Goal: Information Seeking & Learning: Learn about a topic

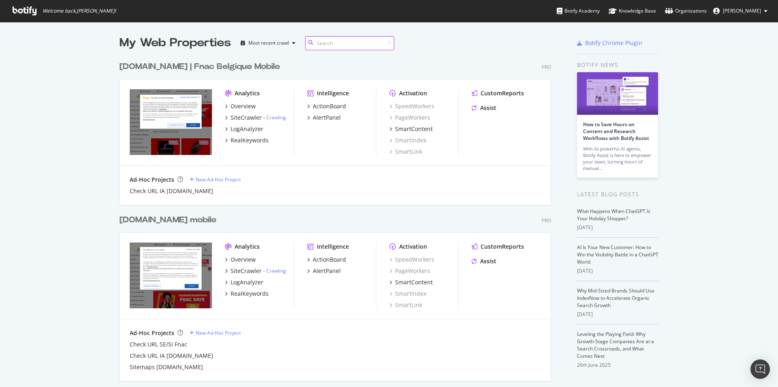
scroll to position [41, 0]
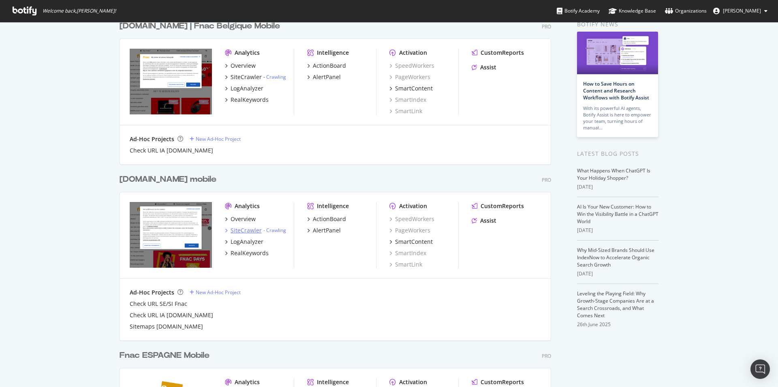
click at [240, 230] on div "SiteCrawler" at bounding box center [246, 230] width 31 height 8
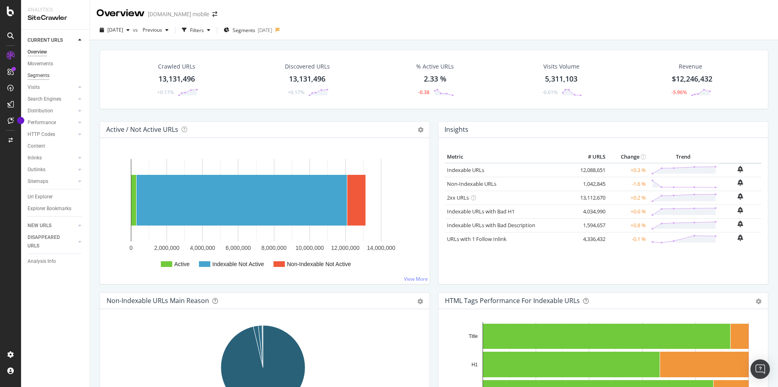
click at [45, 73] on div "Segments" at bounding box center [39, 75] width 22 height 9
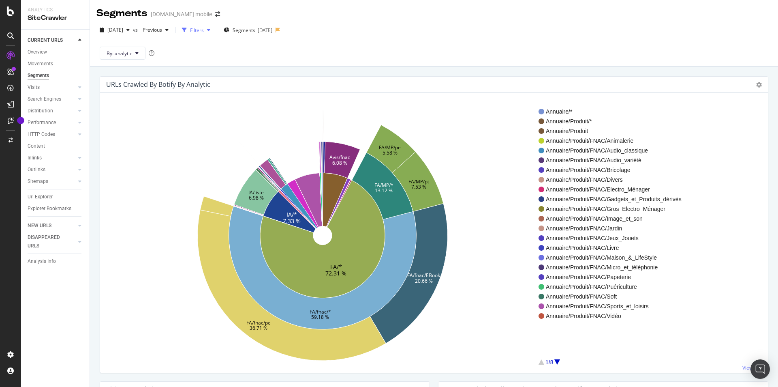
click at [214, 34] on div "Filters" at bounding box center [196, 30] width 35 height 12
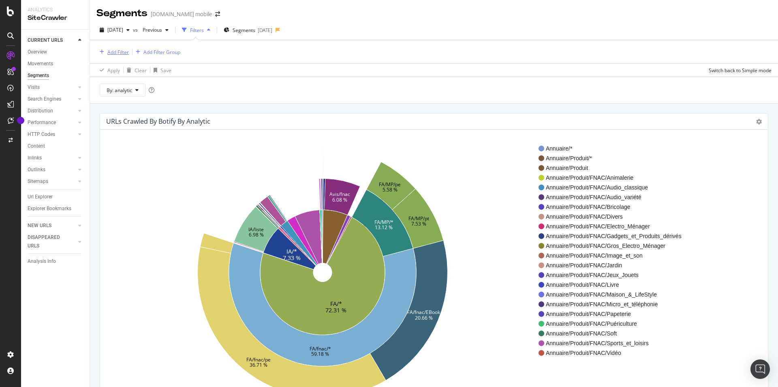
click at [108, 51] on div "Add Filter" at bounding box center [117, 52] width 21 height 7
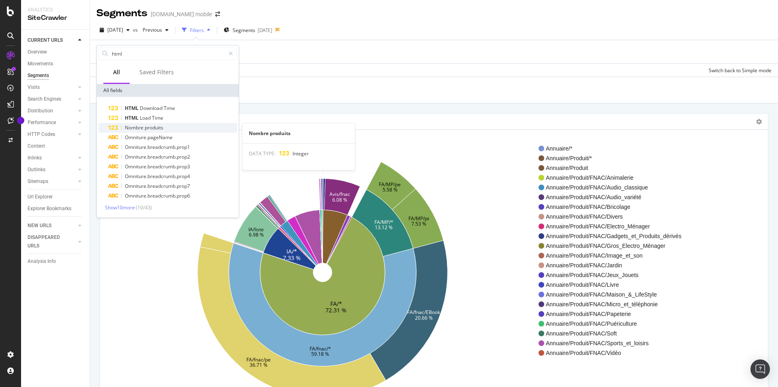
type input "html"
click at [169, 127] on div "Nombre produits" at bounding box center [172, 128] width 129 height 10
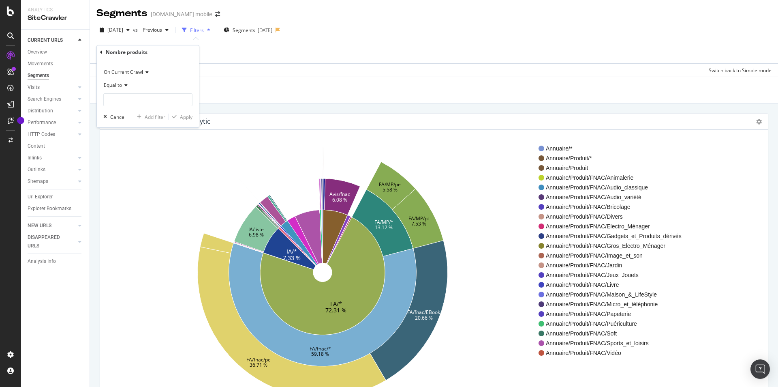
click at [125, 85] on icon at bounding box center [125, 85] width 6 height 5
click at [150, 146] on div "Greater than" at bounding box center [148, 144] width 87 height 11
click at [184, 97] on input "1" at bounding box center [147, 99] width 89 height 13
type input "0"
click at [186, 101] on input "0" at bounding box center [147, 99] width 89 height 13
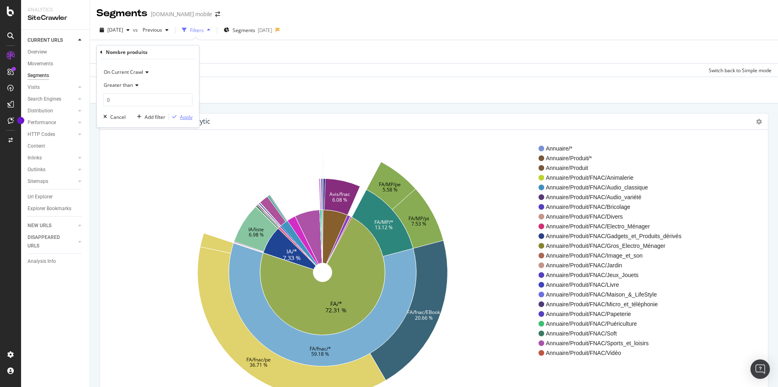
click at [186, 115] on div "Apply" at bounding box center [186, 117] width 13 height 7
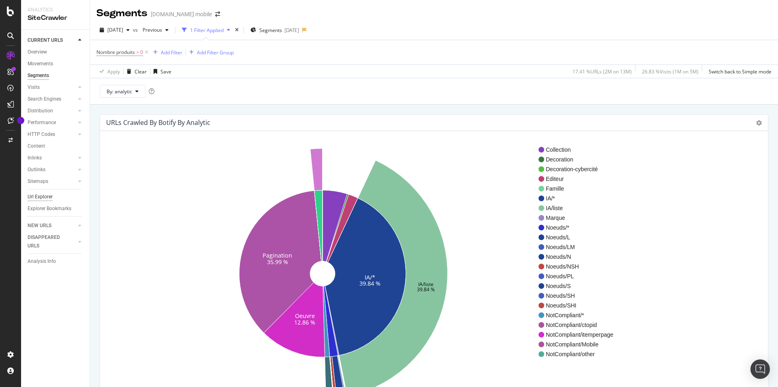
click at [45, 195] on div "Url Explorer" at bounding box center [40, 197] width 25 height 9
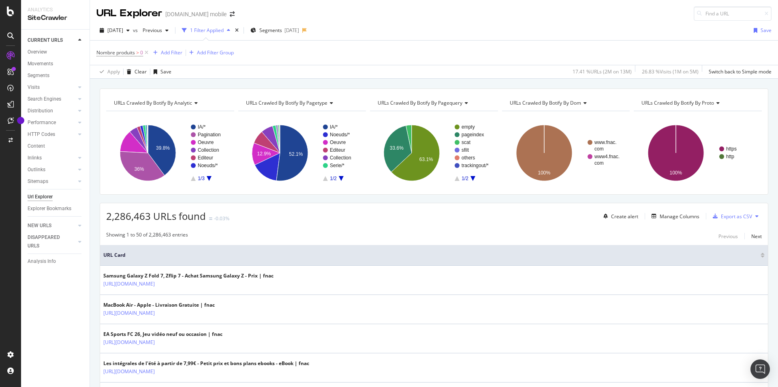
click at [459, 223] on div "2,286,463 URLs found -0.03% Create alert Manage Columns Export as CSV" at bounding box center [434, 213] width 668 height 20
click at [410, 163] on icon "A chart." at bounding box center [416, 153] width 48 height 56
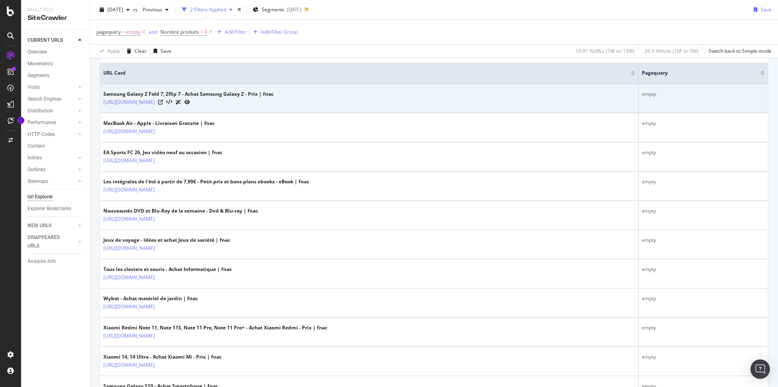
scroll to position [195, 0]
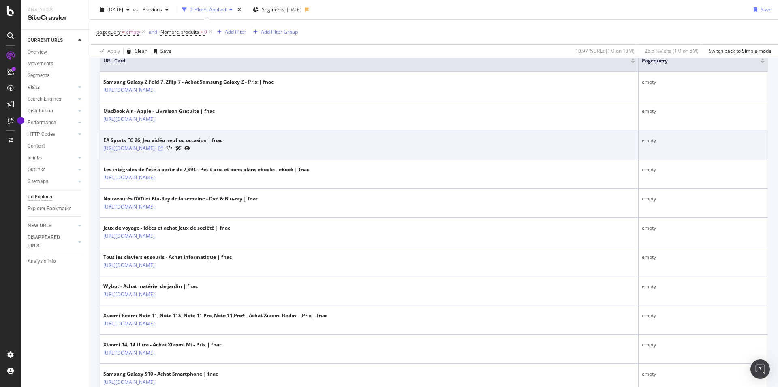
click at [163, 150] on icon at bounding box center [160, 148] width 5 height 5
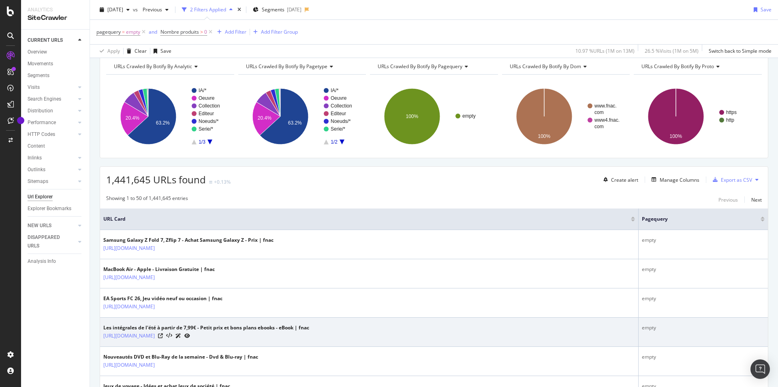
scroll to position [29, 0]
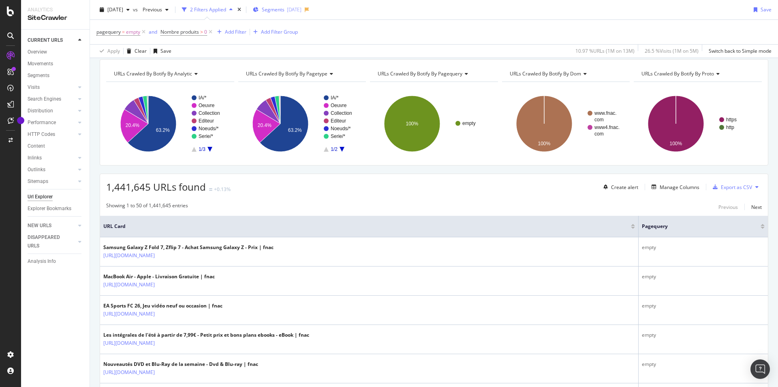
click at [259, 10] on icon "button" at bounding box center [256, 9] width 6 height 5
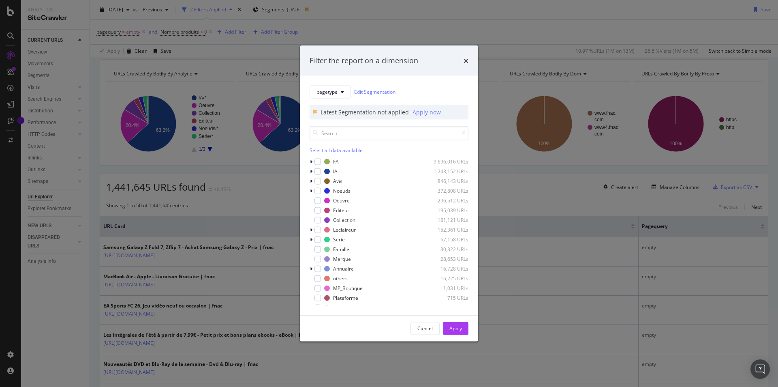
click at [317, 152] on div "Select all data available" at bounding box center [389, 149] width 159 height 7
click at [318, 191] on icon "modal" at bounding box center [318, 191] width 4 height 4
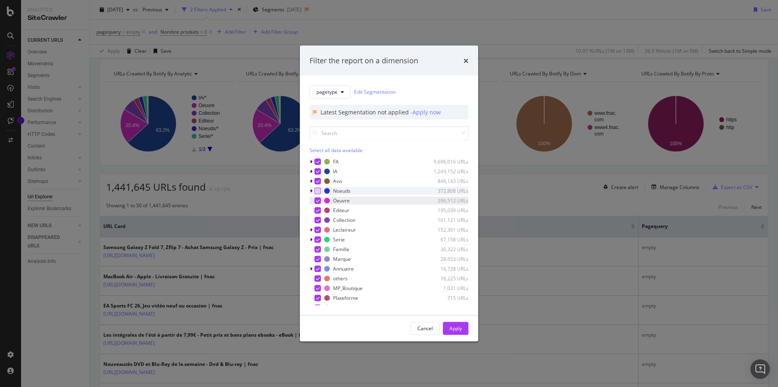
click at [319, 199] on icon "modal" at bounding box center [318, 200] width 4 height 4
click at [459, 331] on div "Apply" at bounding box center [456, 328] width 13 height 7
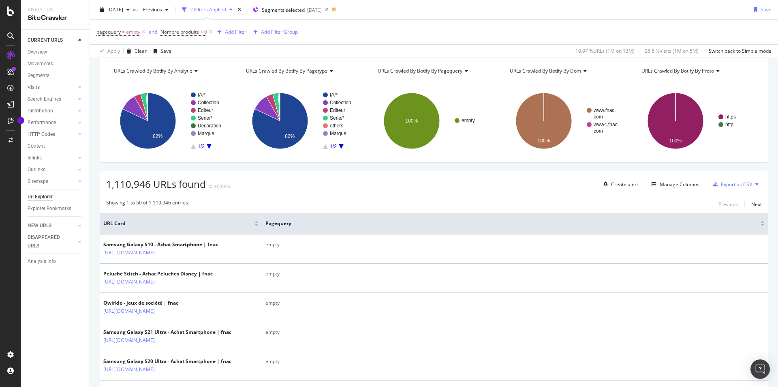
scroll to position [36, 0]
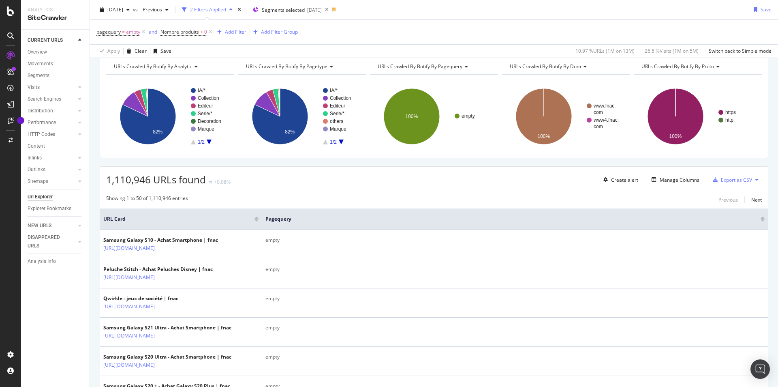
drag, startPoint x: 280, startPoint y: 262, endPoint x: 286, endPoint y: 163, distance: 99.5
click at [285, 183] on div "1,110,946 URLs found +0.08% Create alert Manage Columns Export as CSV" at bounding box center [434, 177] width 668 height 20
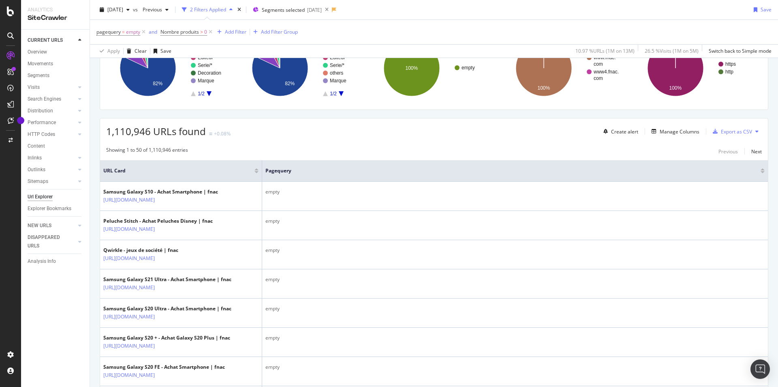
scroll to position [0, 0]
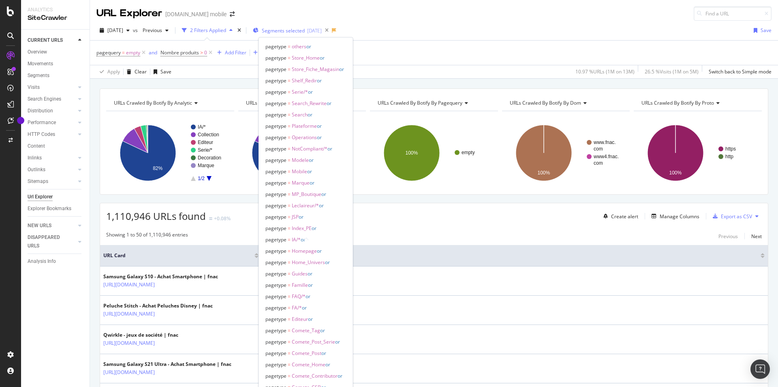
click at [299, 34] on div "Segments selected [DATE]" at bounding box center [287, 30] width 69 height 12
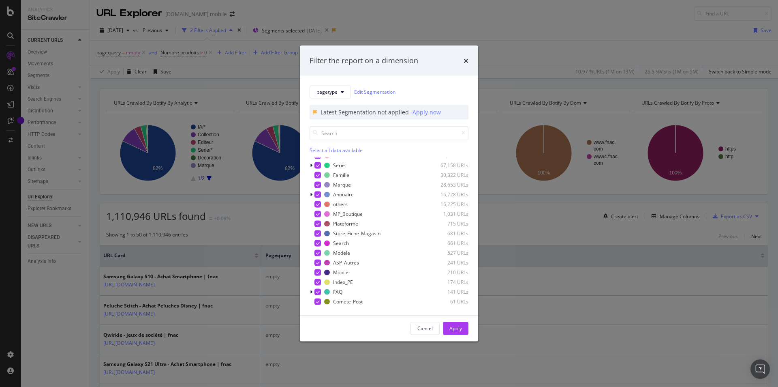
scroll to position [75, 0]
click at [383, 240] on div "modal" at bounding box center [388, 242] width 73 height 5
click at [316, 223] on div "modal" at bounding box center [318, 224] width 6 height 6
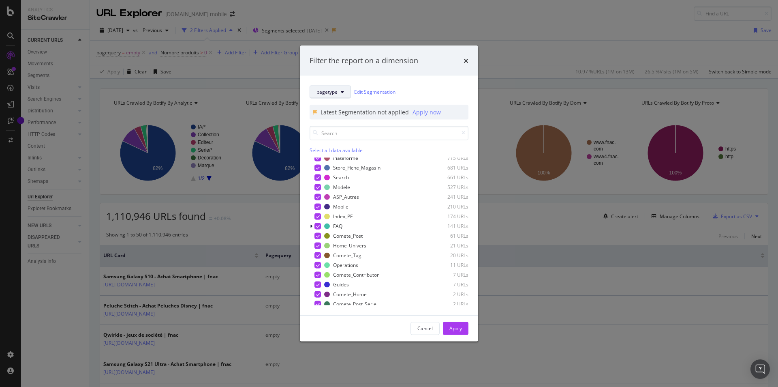
click at [336, 94] on span "pagetype" at bounding box center [327, 91] width 21 height 7
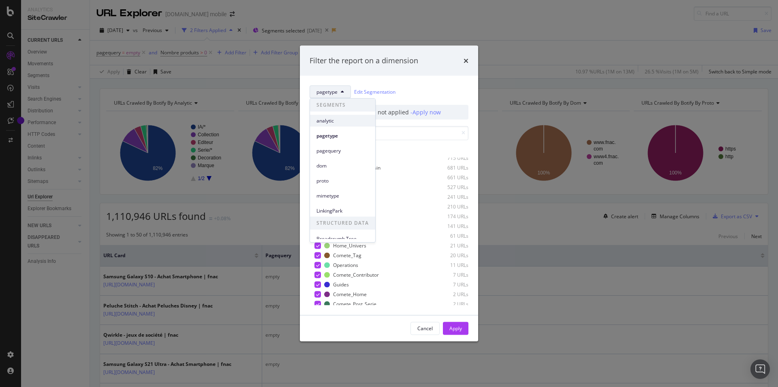
click at [330, 123] on span "analytic" at bounding box center [343, 120] width 52 height 7
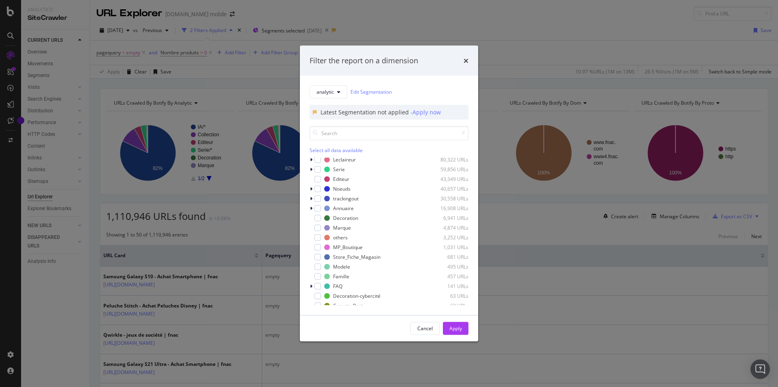
scroll to position [0, 0]
click at [341, 149] on div "Select all data available" at bounding box center [389, 149] width 159 height 7
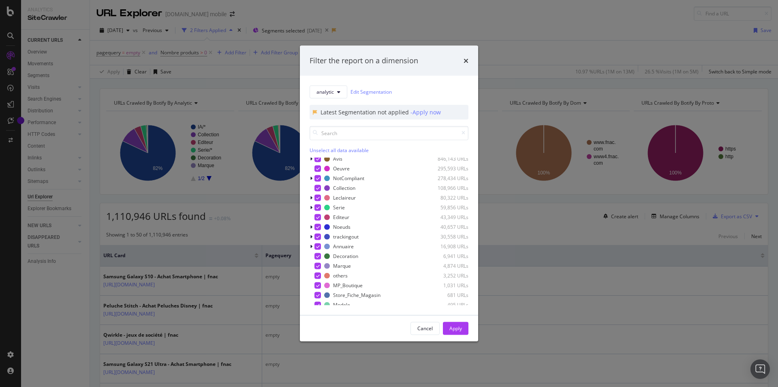
scroll to position [37, 0]
click at [318, 223] on icon "modal" at bounding box center [318, 221] width 4 height 4
click at [317, 253] on icon "modal" at bounding box center [318, 251] width 4 height 4
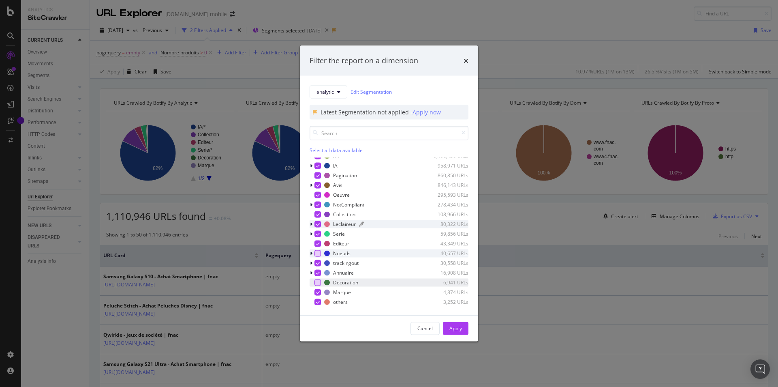
scroll to position [6, 0]
click at [319, 193] on icon "modal" at bounding box center [318, 194] width 4 height 4
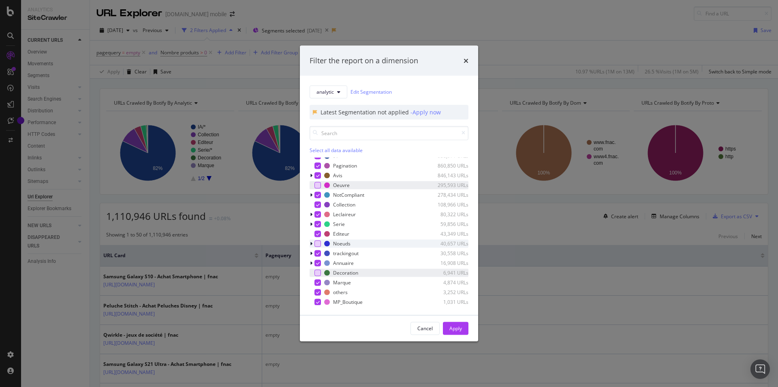
scroll to position [17, 0]
click at [458, 327] on div "Apply" at bounding box center [456, 328] width 13 height 7
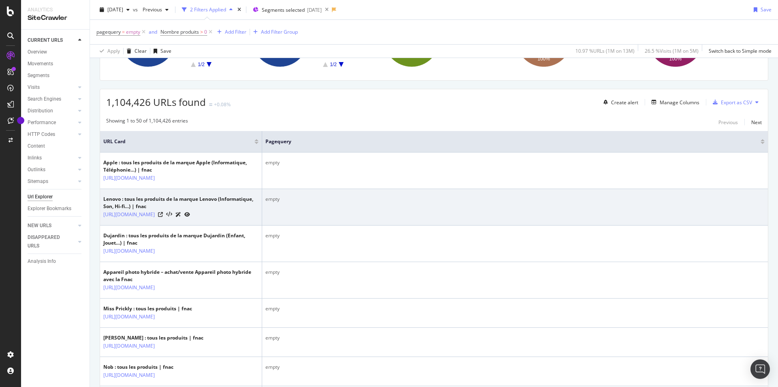
scroll to position [138, 0]
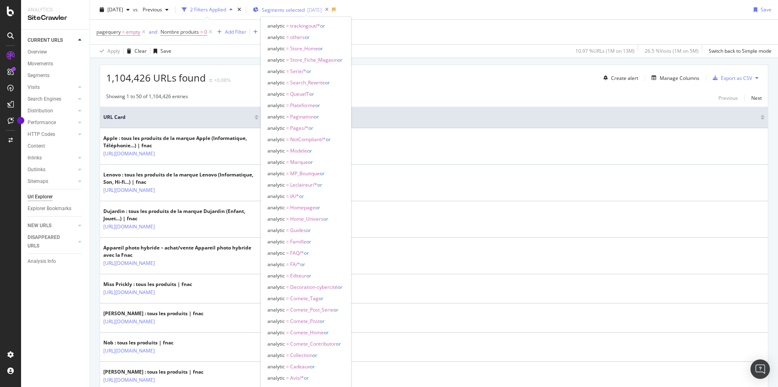
click at [305, 10] on span "Segments selected" at bounding box center [283, 9] width 43 height 7
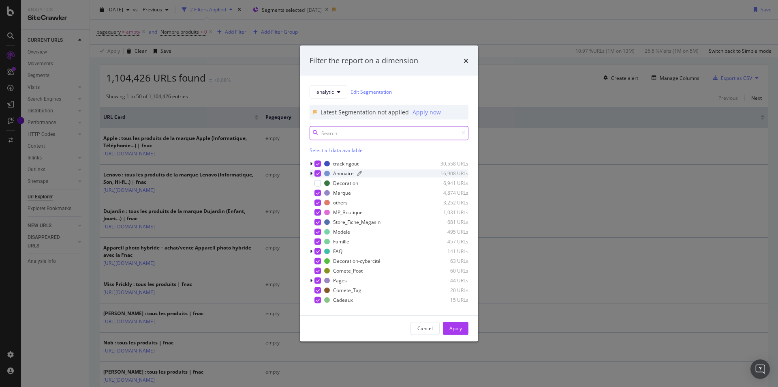
scroll to position [107, 0]
click at [320, 192] on div "modal" at bounding box center [318, 190] width 6 height 6
click at [454, 324] on div "Apply" at bounding box center [456, 328] width 13 height 12
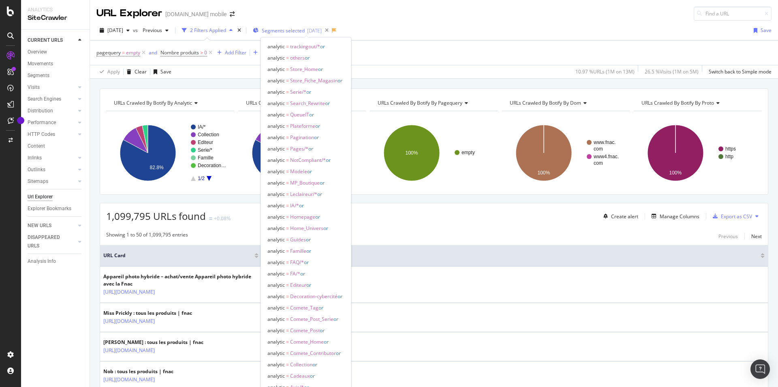
click at [294, 28] on span "Segments selected" at bounding box center [283, 30] width 43 height 7
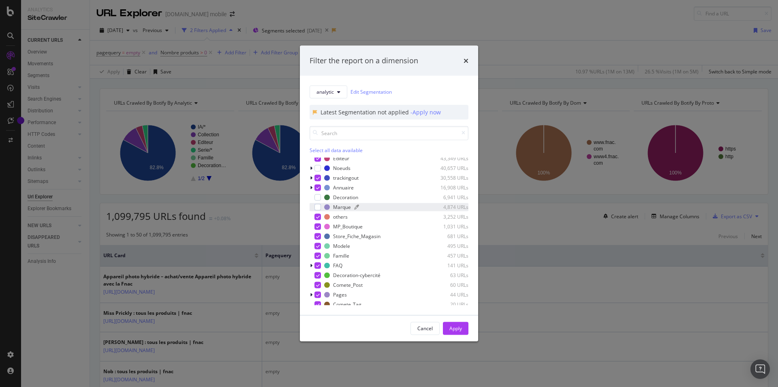
scroll to position [108, 0]
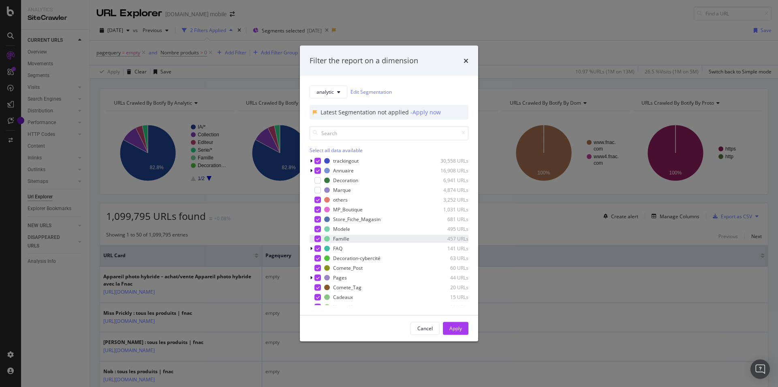
click at [316, 240] on icon "modal" at bounding box center [318, 238] width 4 height 4
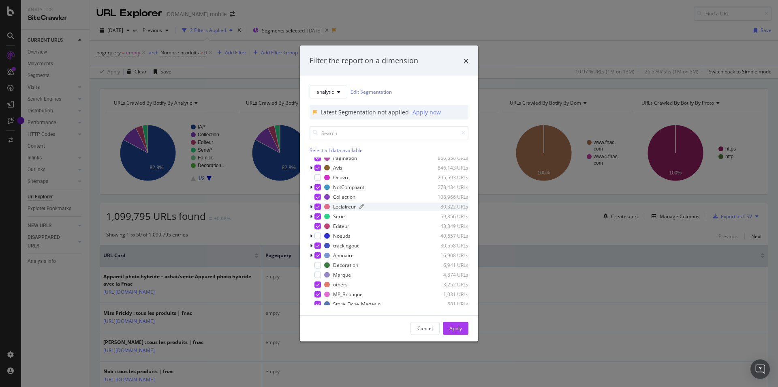
scroll to position [0, 0]
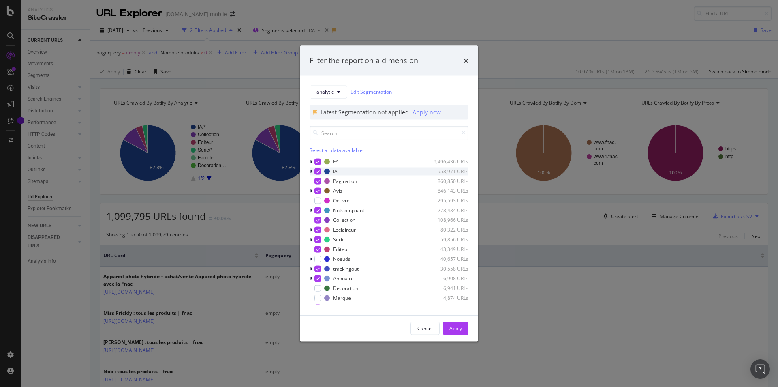
click at [318, 171] on icon "modal" at bounding box center [318, 171] width 4 height 4
click at [460, 326] on div "Apply" at bounding box center [456, 328] width 13 height 7
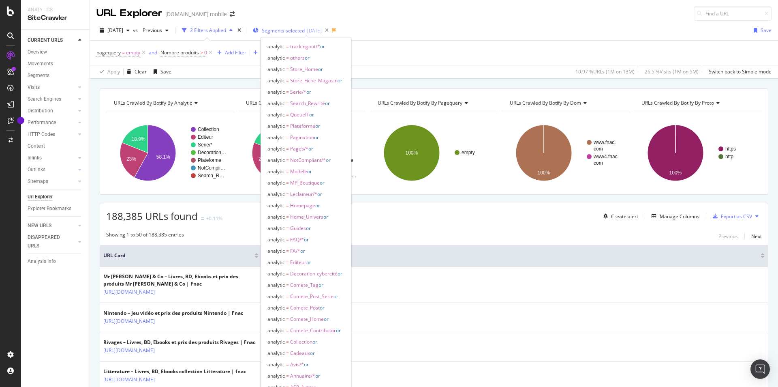
click at [259, 30] on icon "button" at bounding box center [256, 30] width 6 height 5
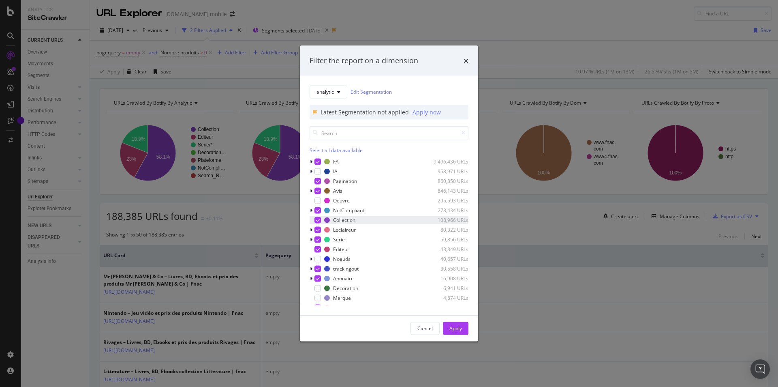
click at [319, 218] on icon "modal" at bounding box center [318, 220] width 4 height 4
click at [317, 240] on icon "modal" at bounding box center [318, 239] width 4 height 4
click at [319, 240] on div "modal" at bounding box center [318, 239] width 6 height 6
click at [317, 246] on div "modal" at bounding box center [318, 249] width 6 height 6
click at [455, 331] on div "Apply" at bounding box center [456, 328] width 13 height 7
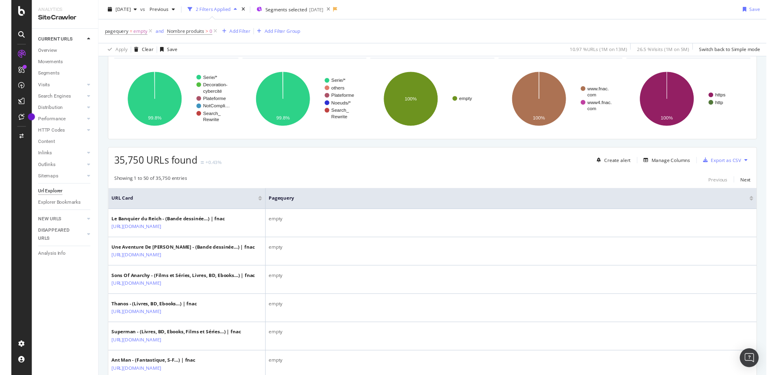
scroll to position [55, 0]
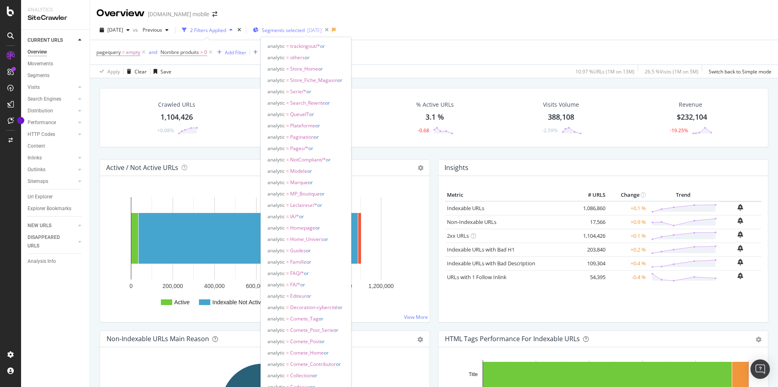
click at [283, 29] on span "Segments selected" at bounding box center [283, 30] width 43 height 7
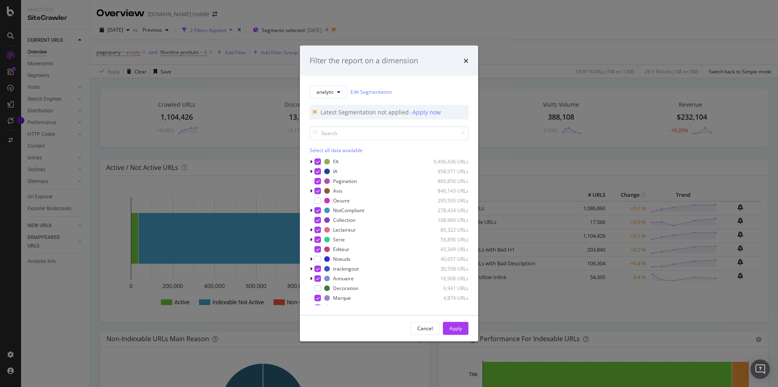
click at [319, 151] on div "Select all data available" at bounding box center [389, 149] width 159 height 7
click at [320, 151] on div "Unselect all data available" at bounding box center [389, 149] width 159 height 7
click at [316, 202] on div "modal" at bounding box center [318, 200] width 6 height 6
drag, startPoint x: 455, startPoint y: 326, endPoint x: 511, endPoint y: 15, distance: 316.0
click at [454, 326] on div "Apply" at bounding box center [456, 328] width 13 height 7
